Goal: Navigation & Orientation: Find specific page/section

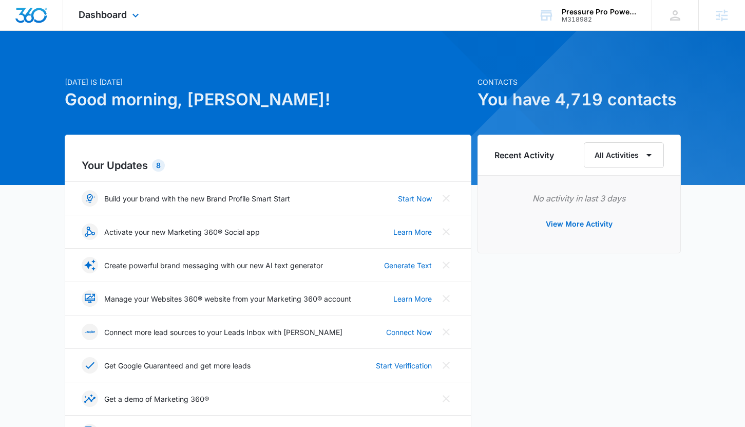
click at [118, 21] on div "Dashboard Apps Reputation Websites Forms CRM Email Social Payments POS Content …" at bounding box center [110, 15] width 94 height 30
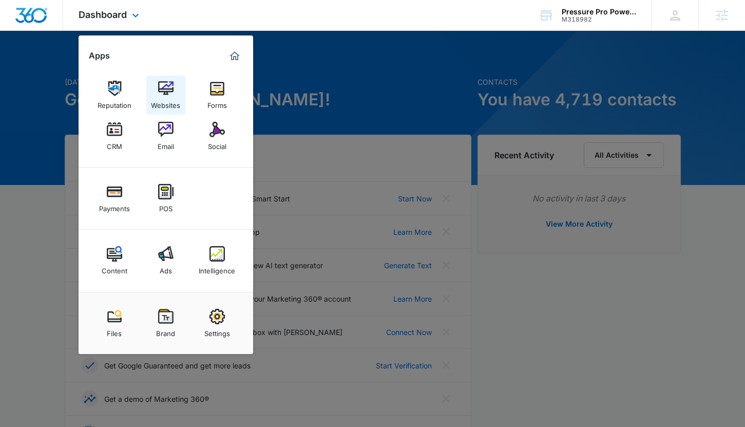
click at [155, 85] on link "Websites" at bounding box center [165, 94] width 39 height 39
